Goal: Task Accomplishment & Management: Manage account settings

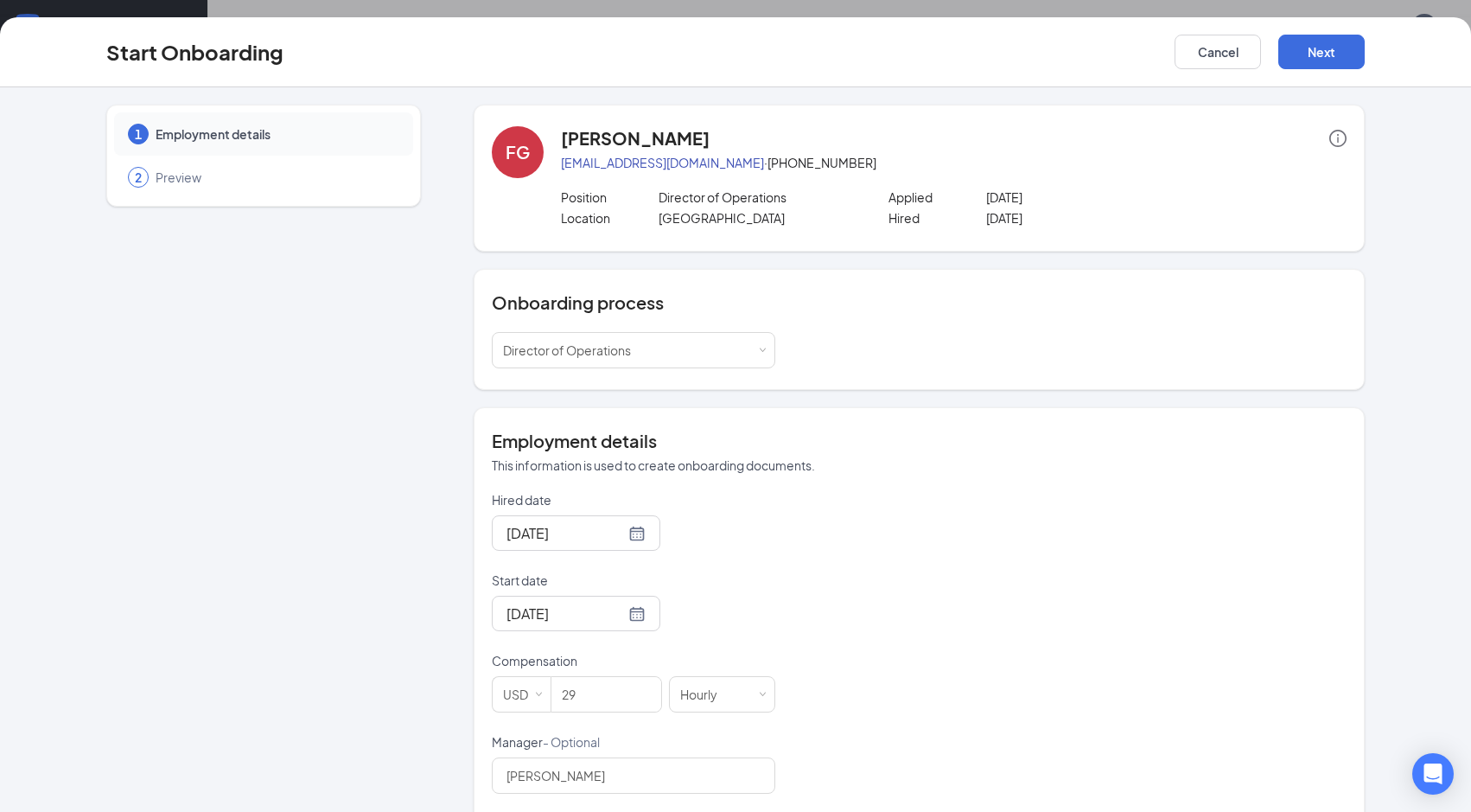
scroll to position [284, 0]
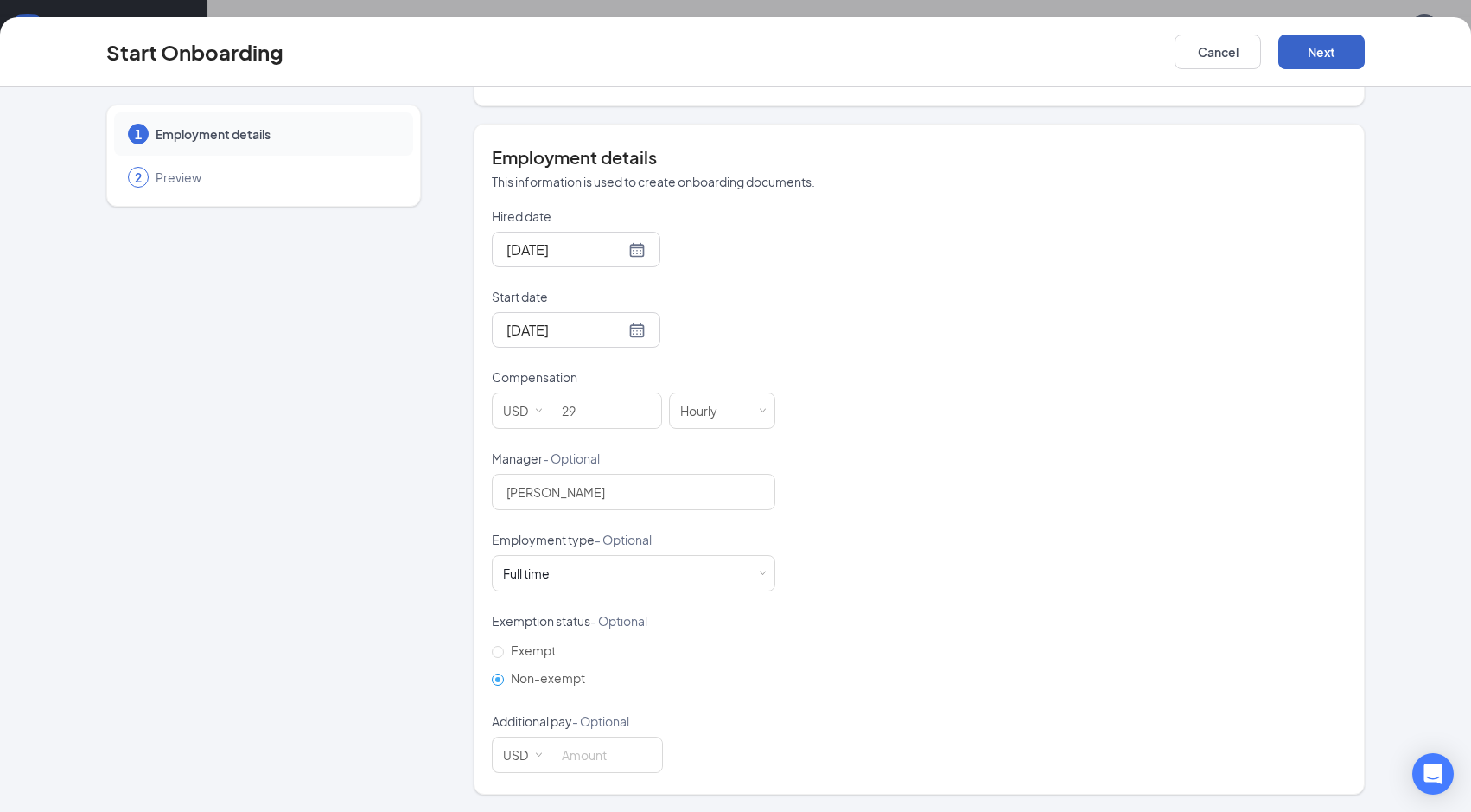
click at [1321, 54] on button "Next" at bounding box center [1321, 52] width 86 height 35
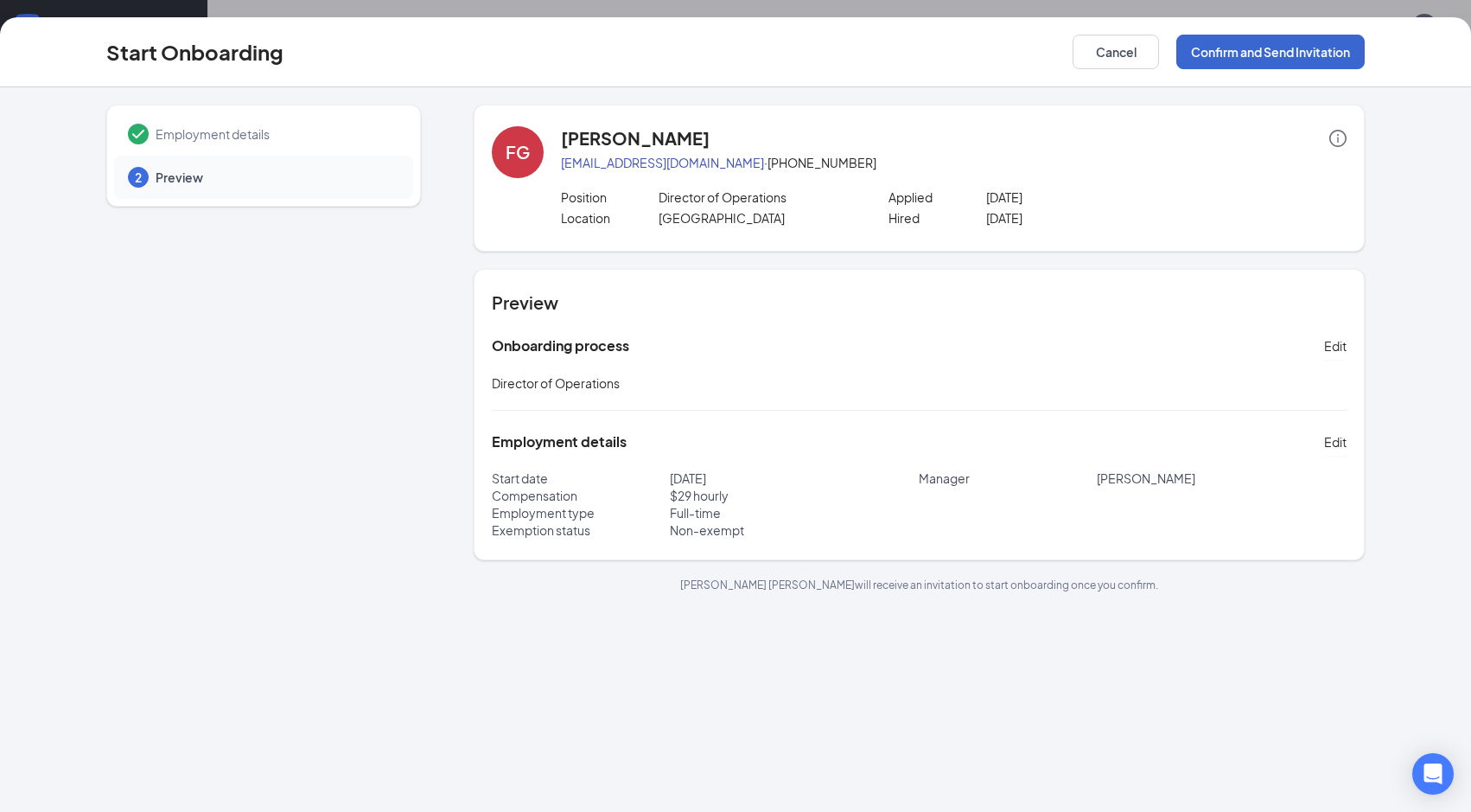
scroll to position [0, 0]
click at [1246, 53] on button "Confirm and Send Invitation" at bounding box center [1270, 52] width 188 height 35
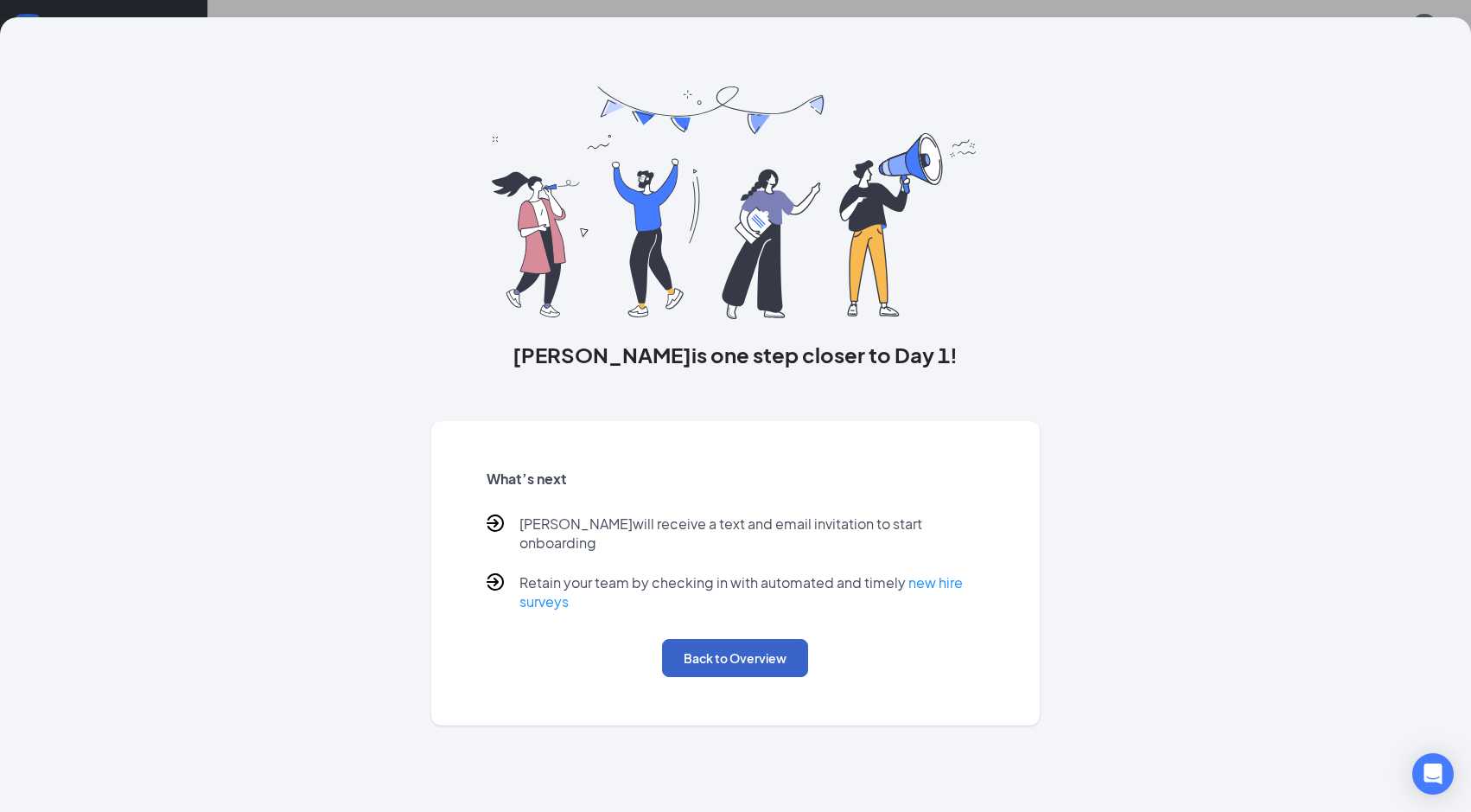
click at [724, 658] on button "Back to Overview" at bounding box center [736, 658] width 146 height 38
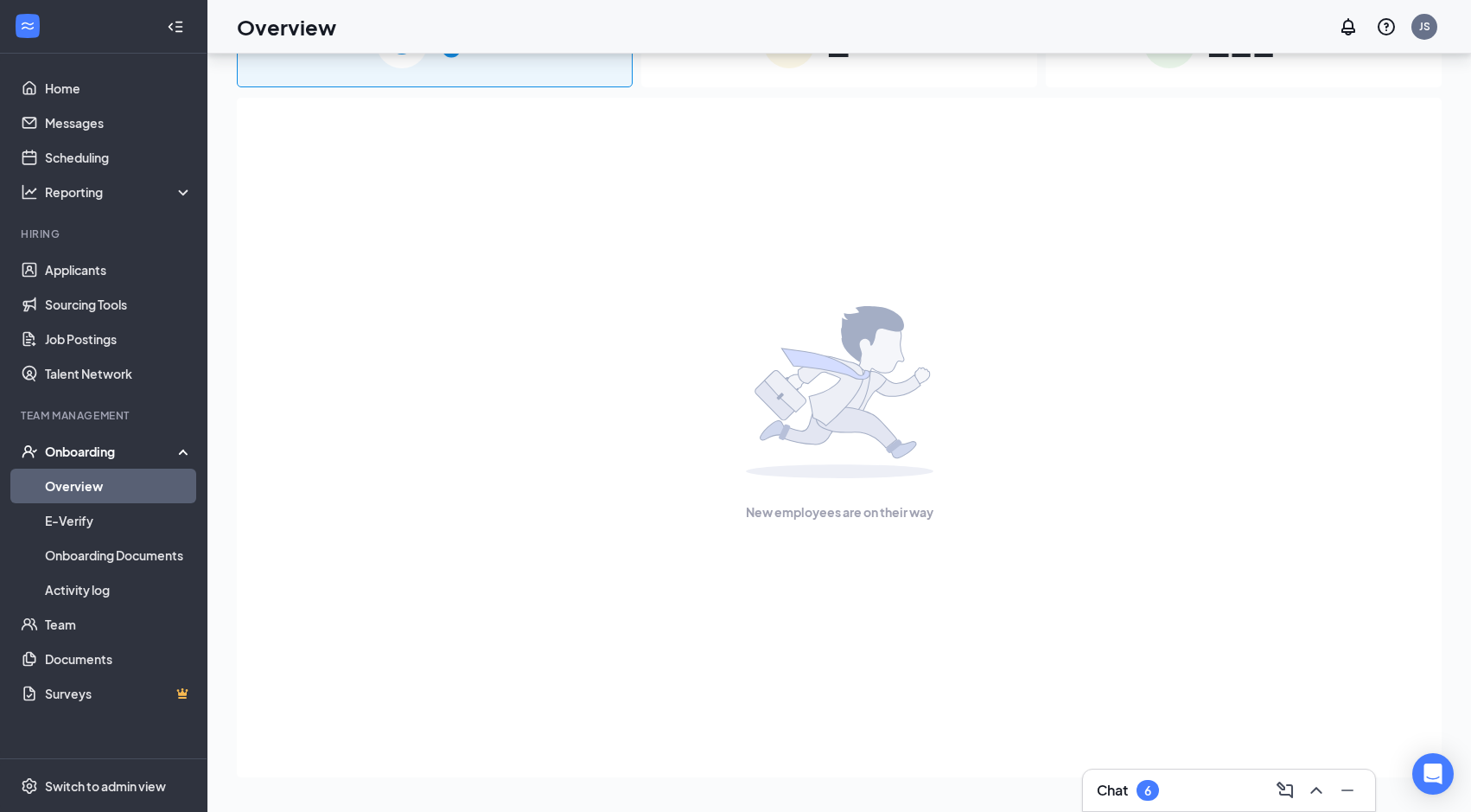
click at [538, 390] on div "New employees are on their way" at bounding box center [839, 414] width 1167 height 632
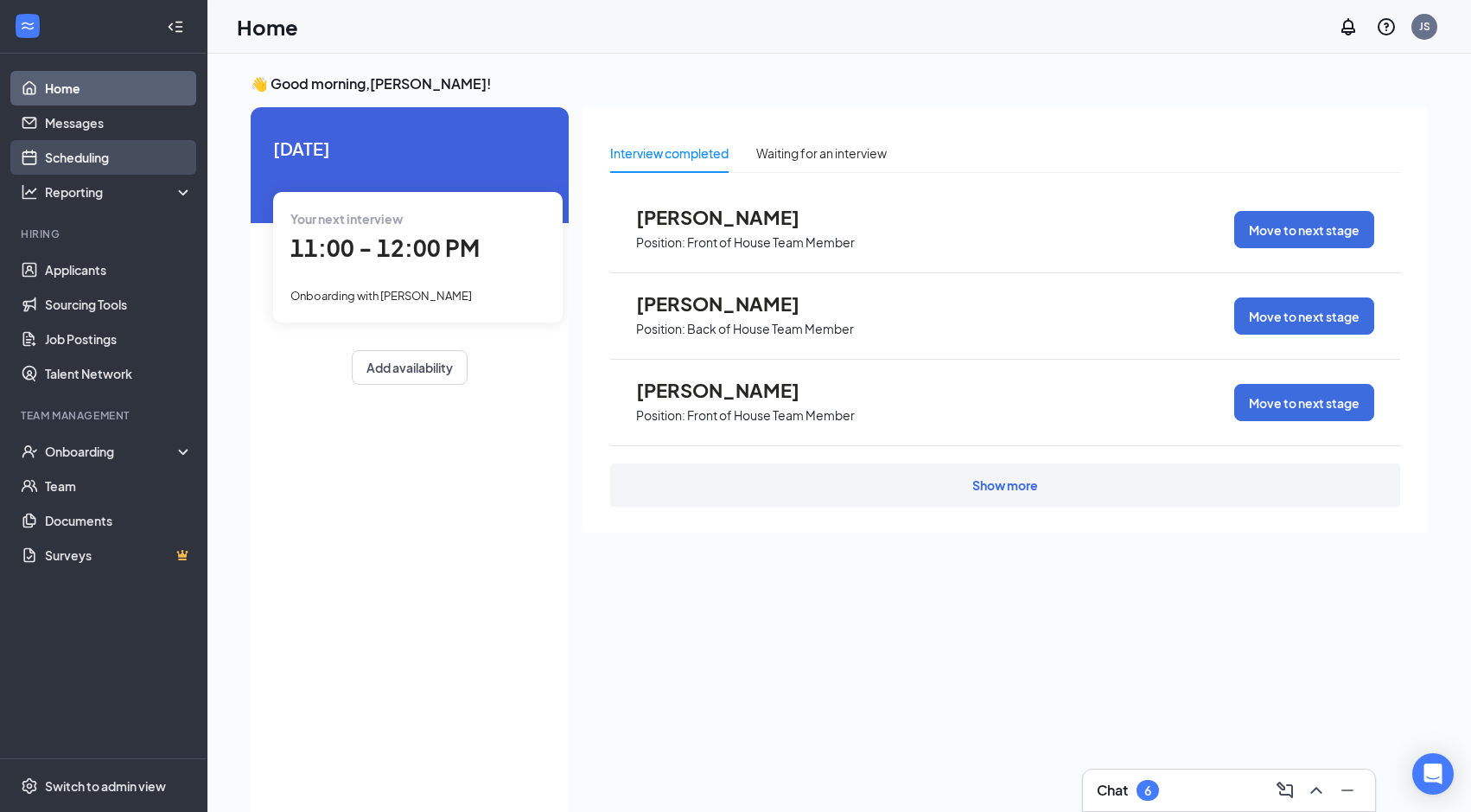
click at [167, 165] on link "Scheduling" at bounding box center [118, 157] width 148 height 35
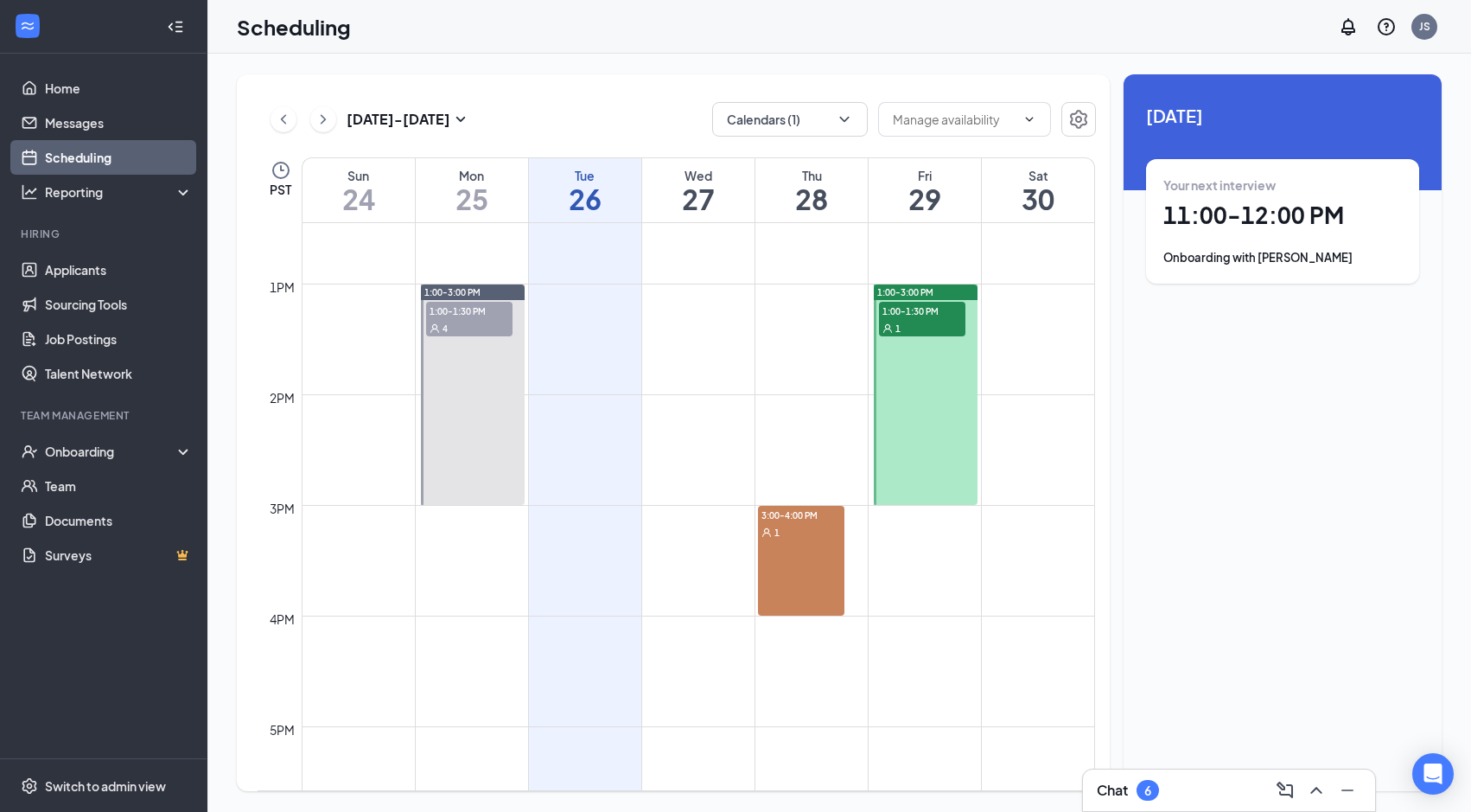
scroll to position [1350, 0]
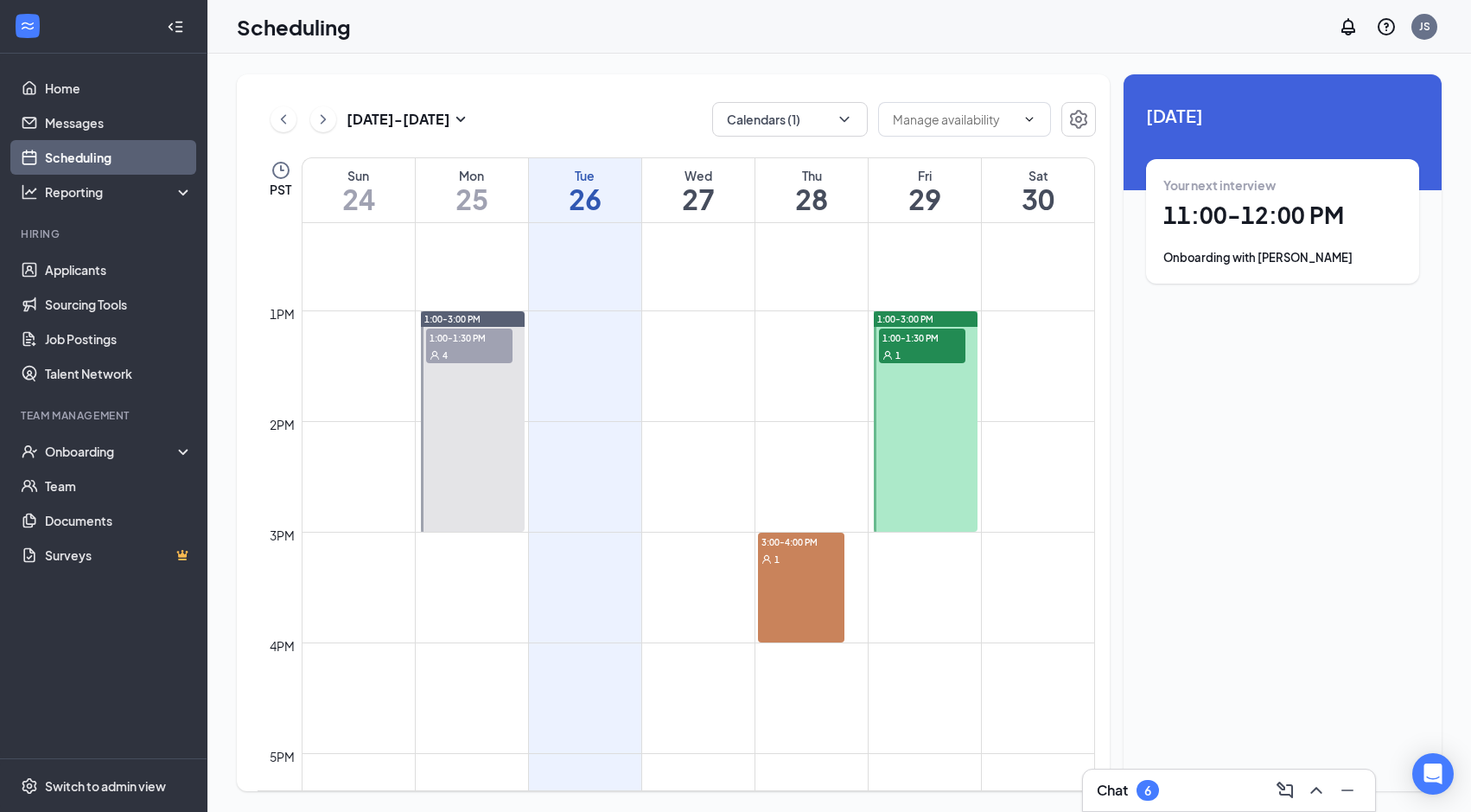
click at [805, 566] on div "1" at bounding box center [801, 558] width 86 height 17
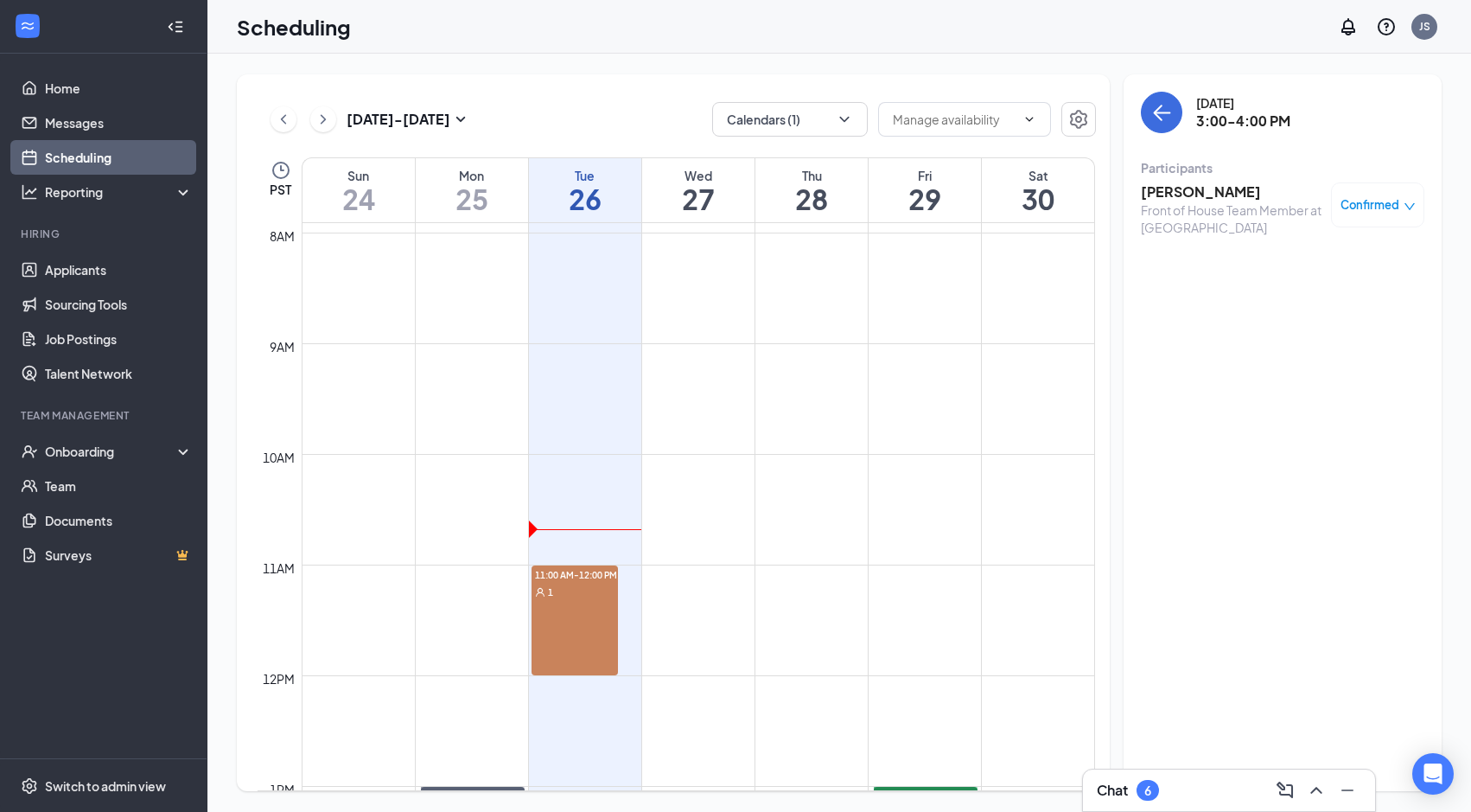
scroll to position [872, 0]
click at [845, 121] on icon "ChevronDown" at bounding box center [844, 119] width 17 height 17
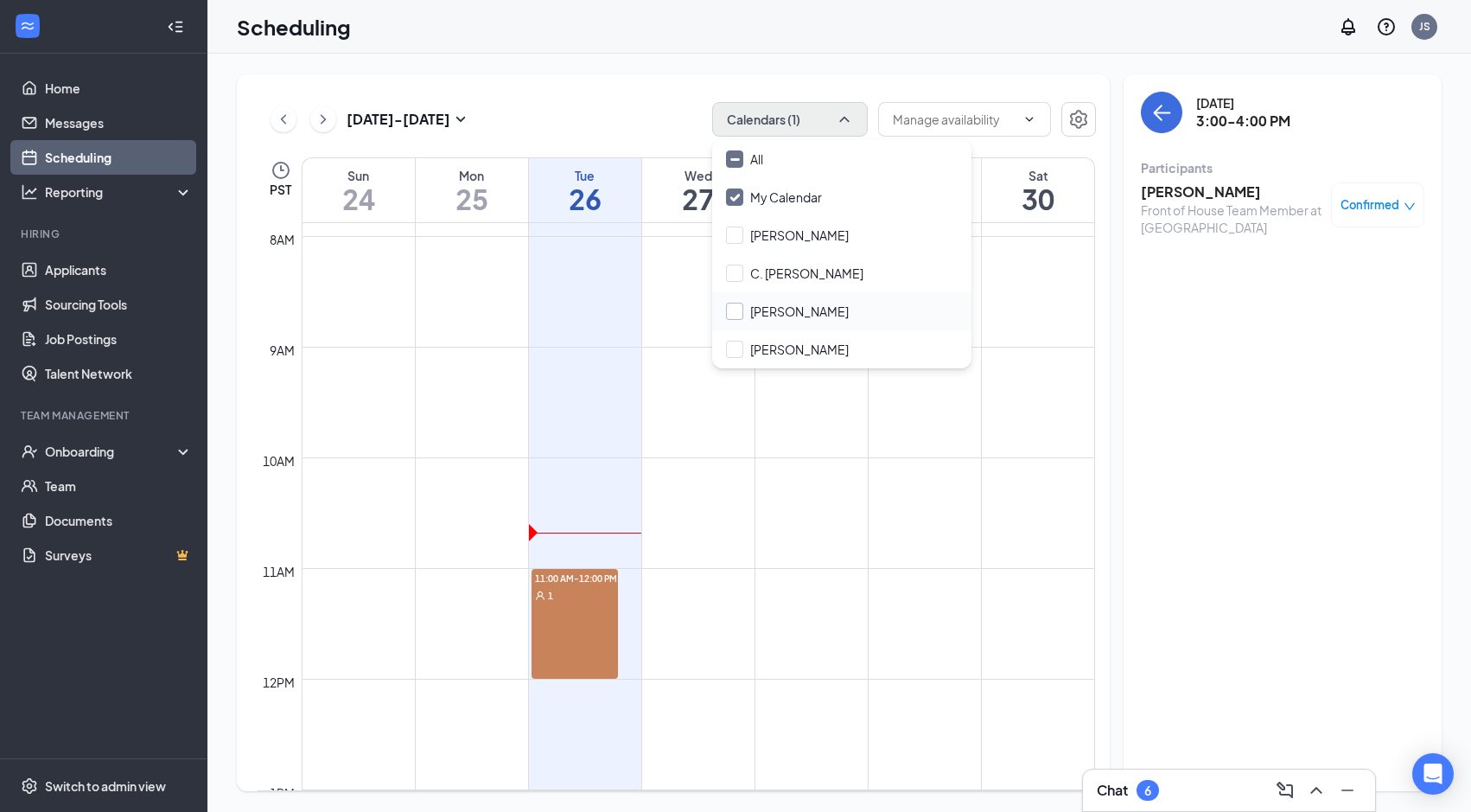
click at [785, 309] on input "Erik Torres" at bounding box center [788, 311] width 123 height 17
checkbox input "true"
click at [647, 401] on td at bounding box center [699, 387] width 793 height 27
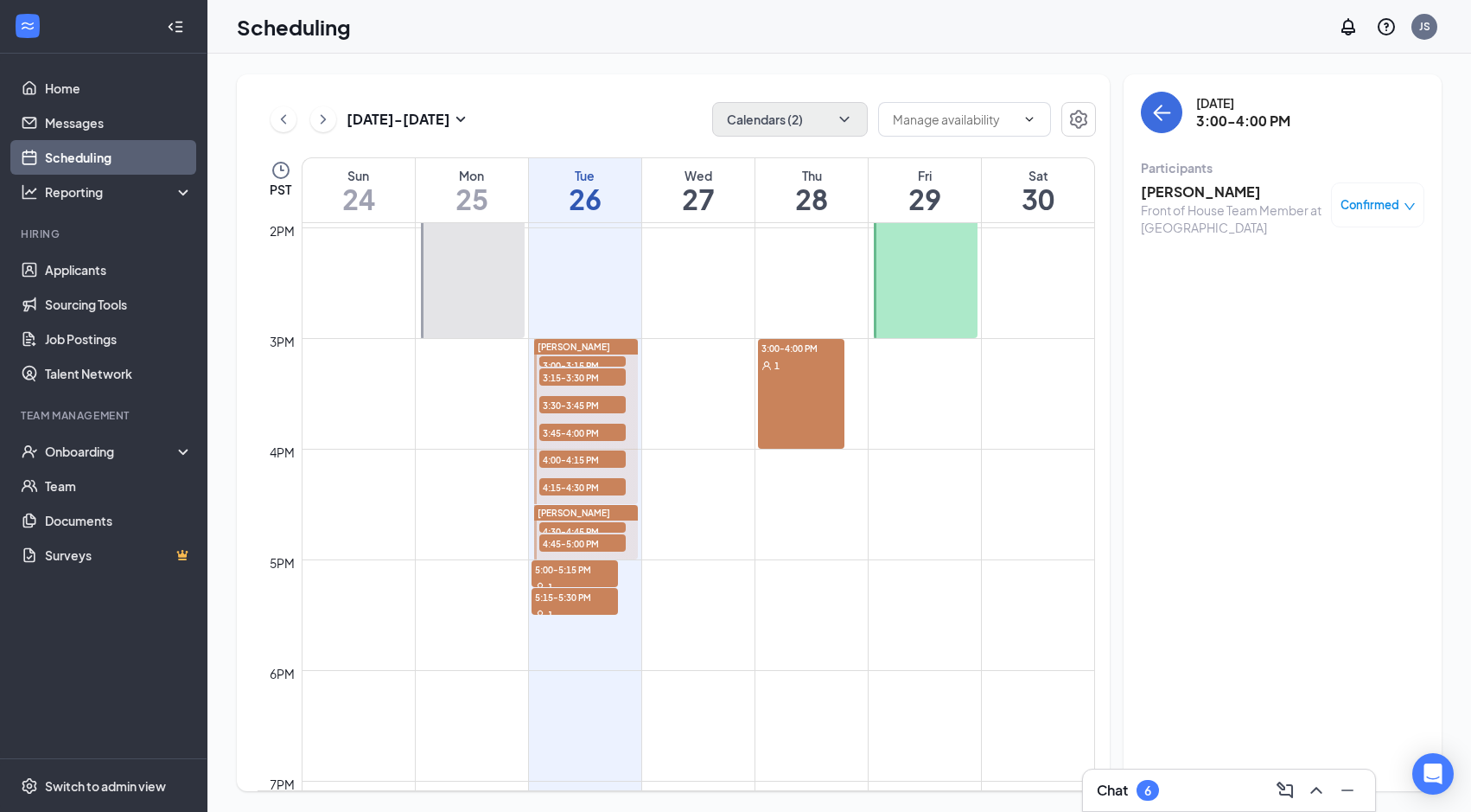
scroll to position [1546, 0]
